Goal: Task Accomplishment & Management: Use online tool/utility

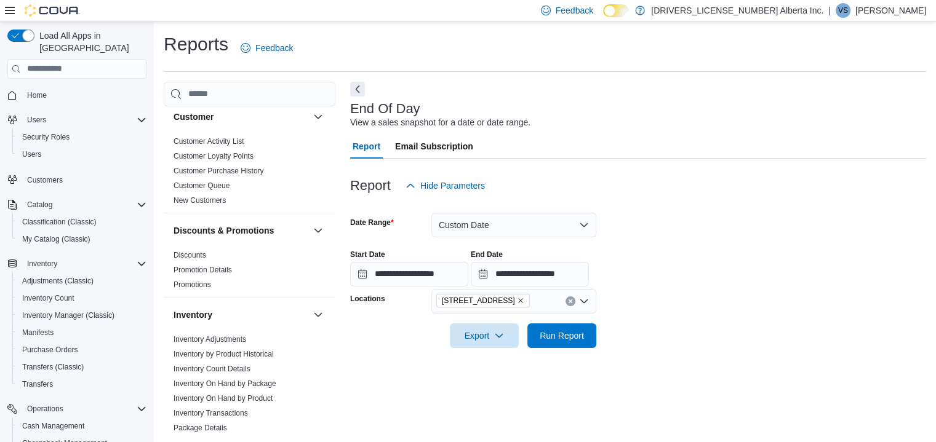
scroll to position [412, 0]
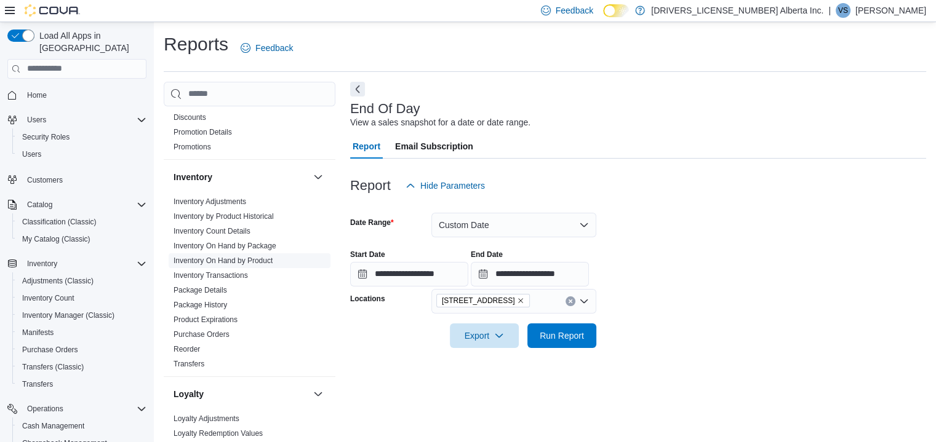
click at [223, 261] on link "Inventory On Hand by Product" at bounding box center [223, 261] width 99 height 9
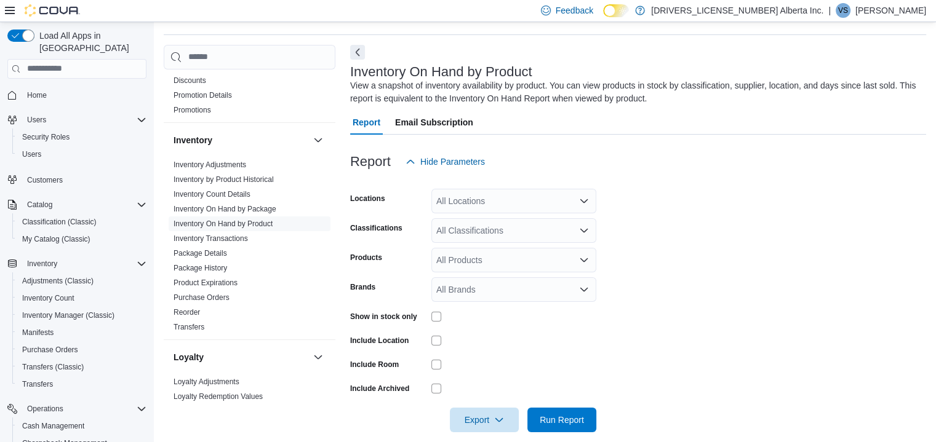
scroll to position [41, 0]
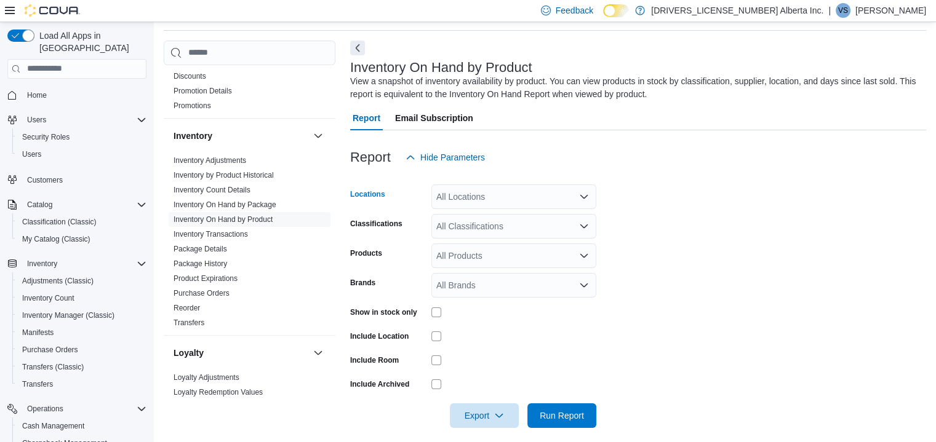
click at [463, 190] on div "All Locations" at bounding box center [513, 197] width 165 height 25
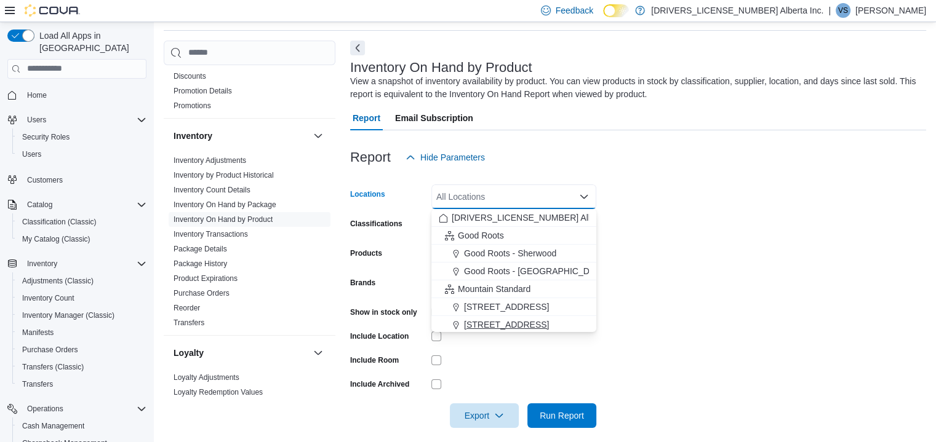
click at [482, 322] on span "[STREET_ADDRESS]" at bounding box center [506, 325] width 85 height 12
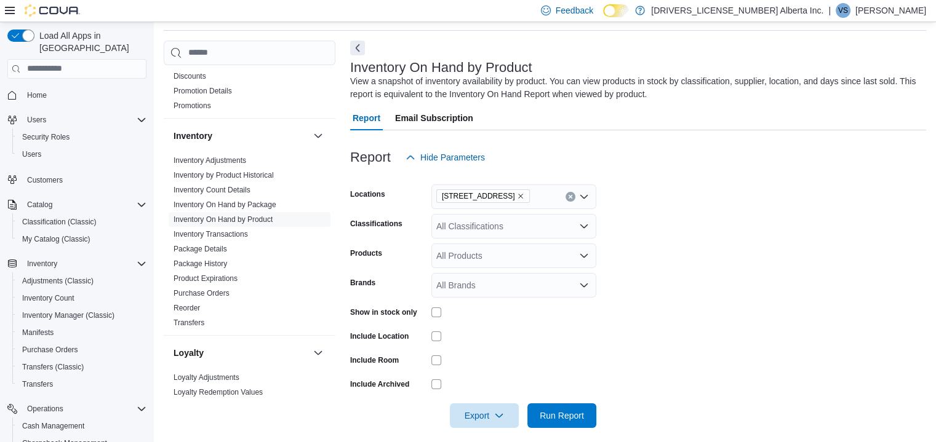
click at [676, 231] on form "Locations [STREET_ADDRESS] Classifications All Classifications Products All Pro…" at bounding box center [638, 299] width 576 height 258
click at [543, 231] on div "All Classifications" at bounding box center [513, 226] width 165 height 25
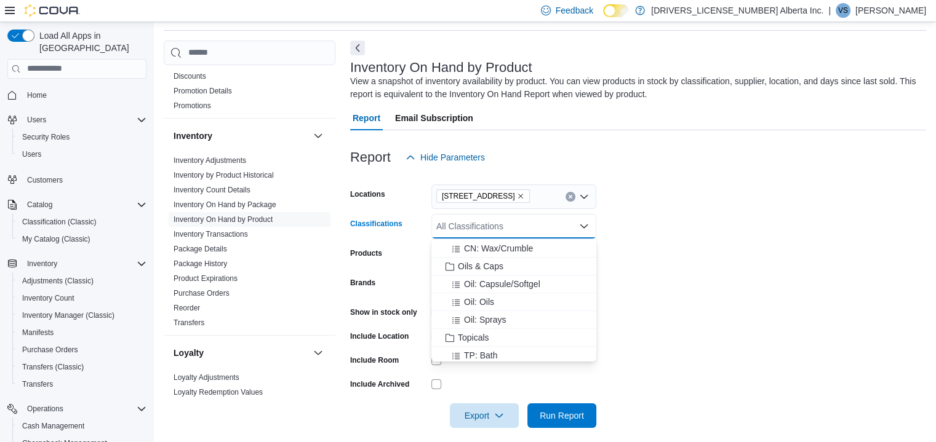
scroll to position [758, 0]
click at [485, 255] on span "Oils & Caps" at bounding box center [481, 256] width 46 height 12
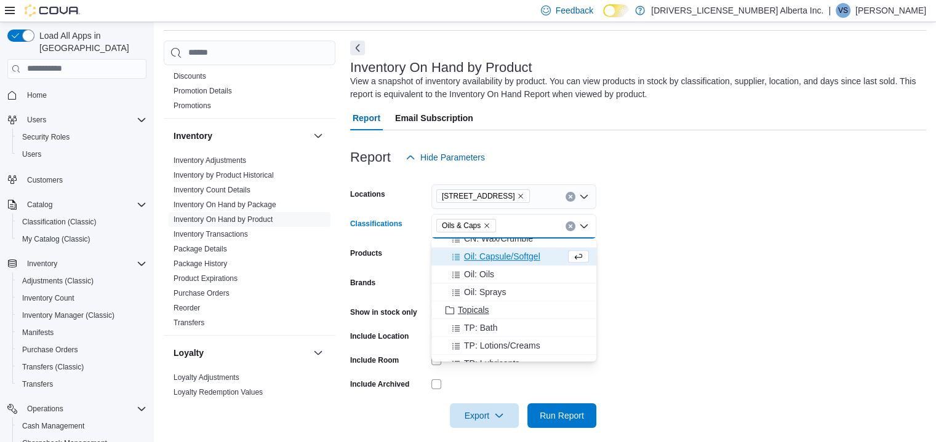
click at [468, 316] on span "Topicals" at bounding box center [473, 310] width 31 height 12
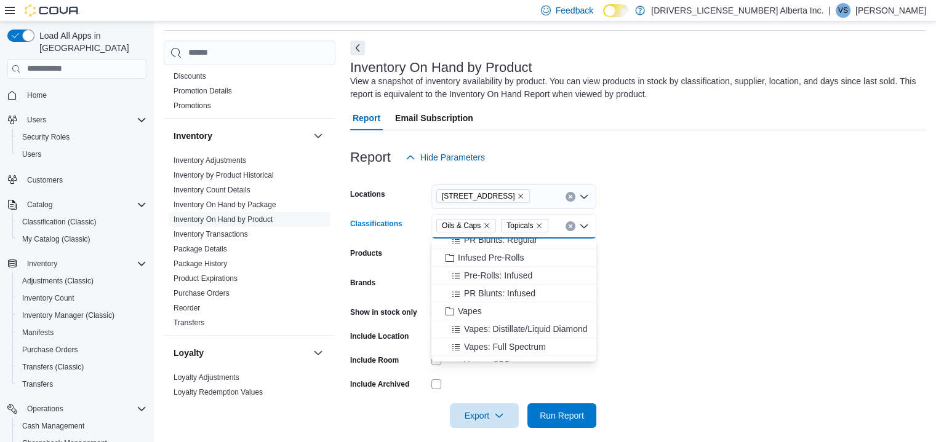
scroll to position [151, 0]
click at [479, 304] on span "Vapes" at bounding box center [470, 310] width 24 height 12
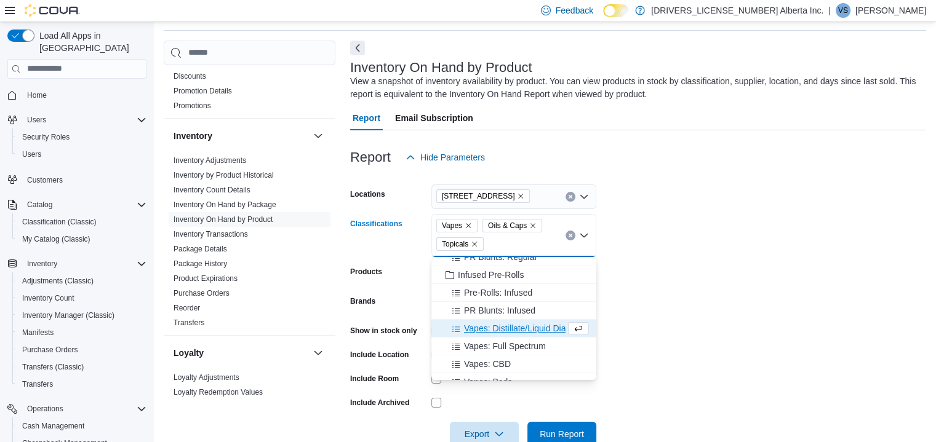
click at [736, 253] on form "Locations [STREET_ADDRESS] Classifications Vapes Oils & Caps Topicals Combo box…" at bounding box center [638, 308] width 576 height 277
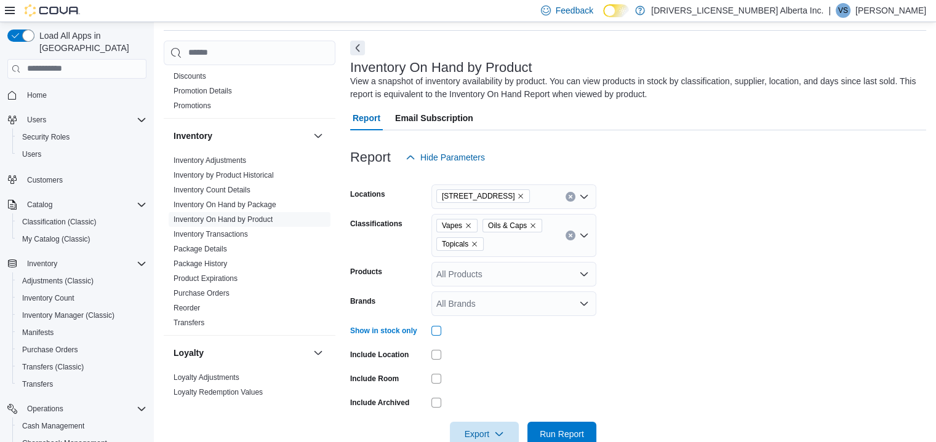
scroll to position [70, 0]
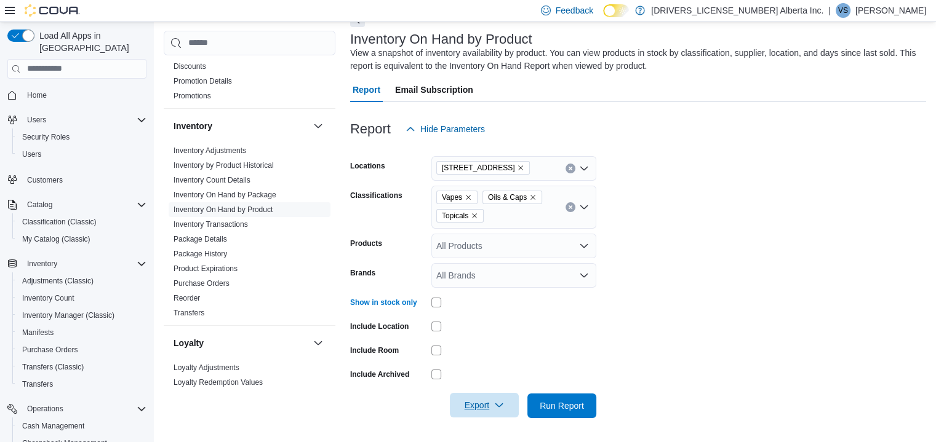
click at [502, 412] on span "Export" at bounding box center [484, 405] width 54 height 25
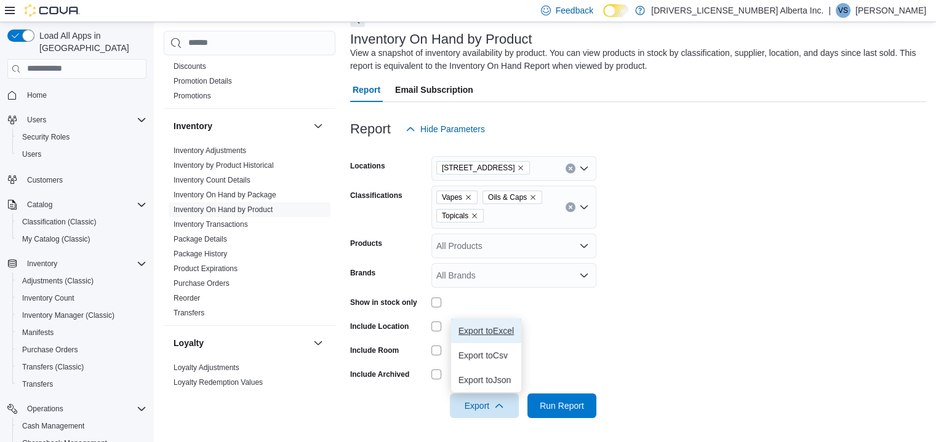
click at [500, 337] on button "Export to Excel" at bounding box center [486, 331] width 70 height 25
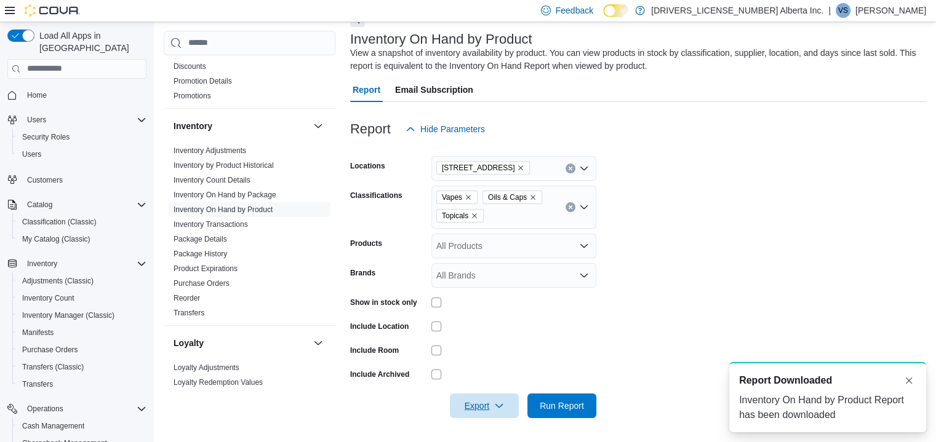
scroll to position [0, 0]
